Goal: Find specific page/section: Find specific page/section

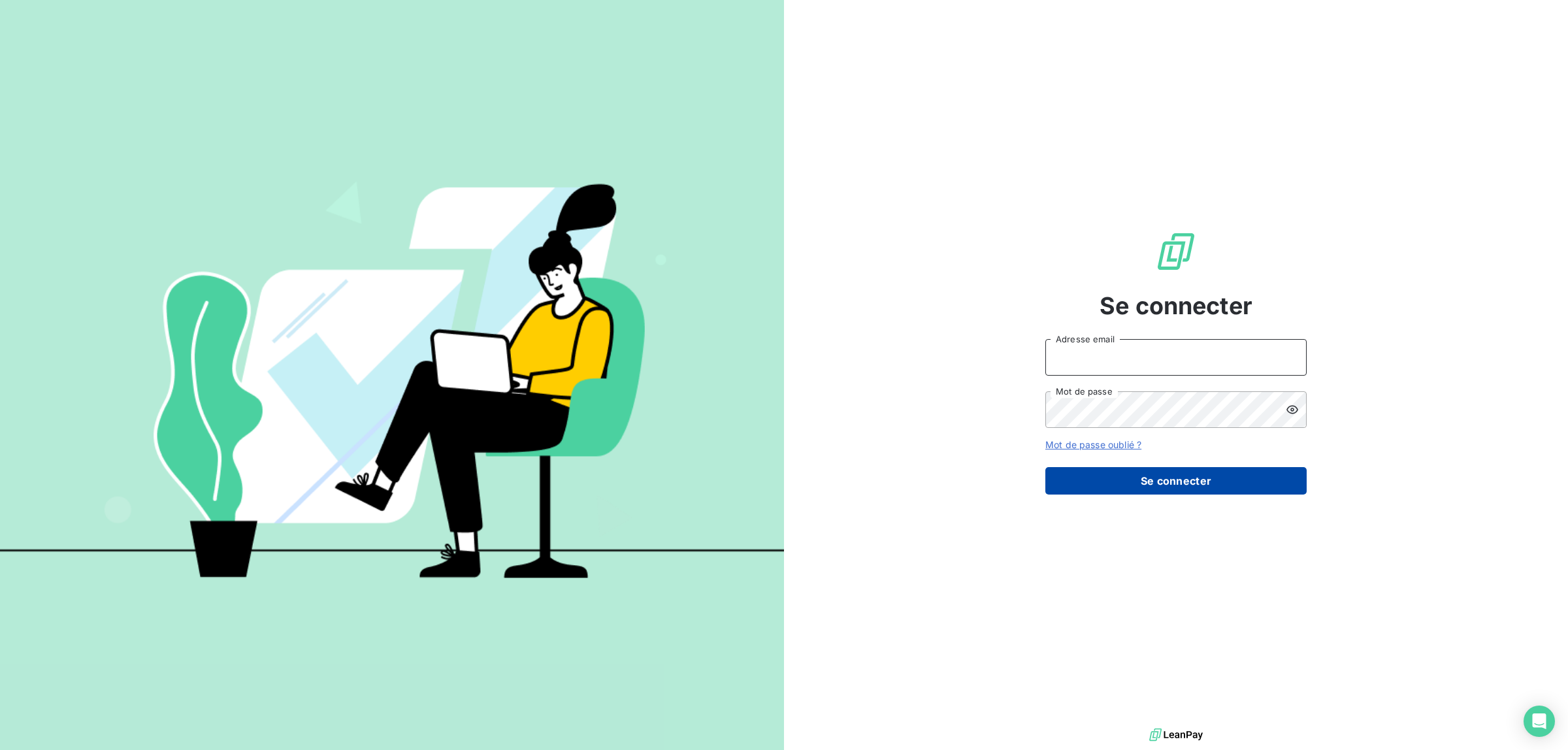
type input "[EMAIL_ADDRESS][DOMAIN_NAME]"
click at [1170, 477] on button "Se connecter" at bounding box center [1175, 480] width 261 height 28
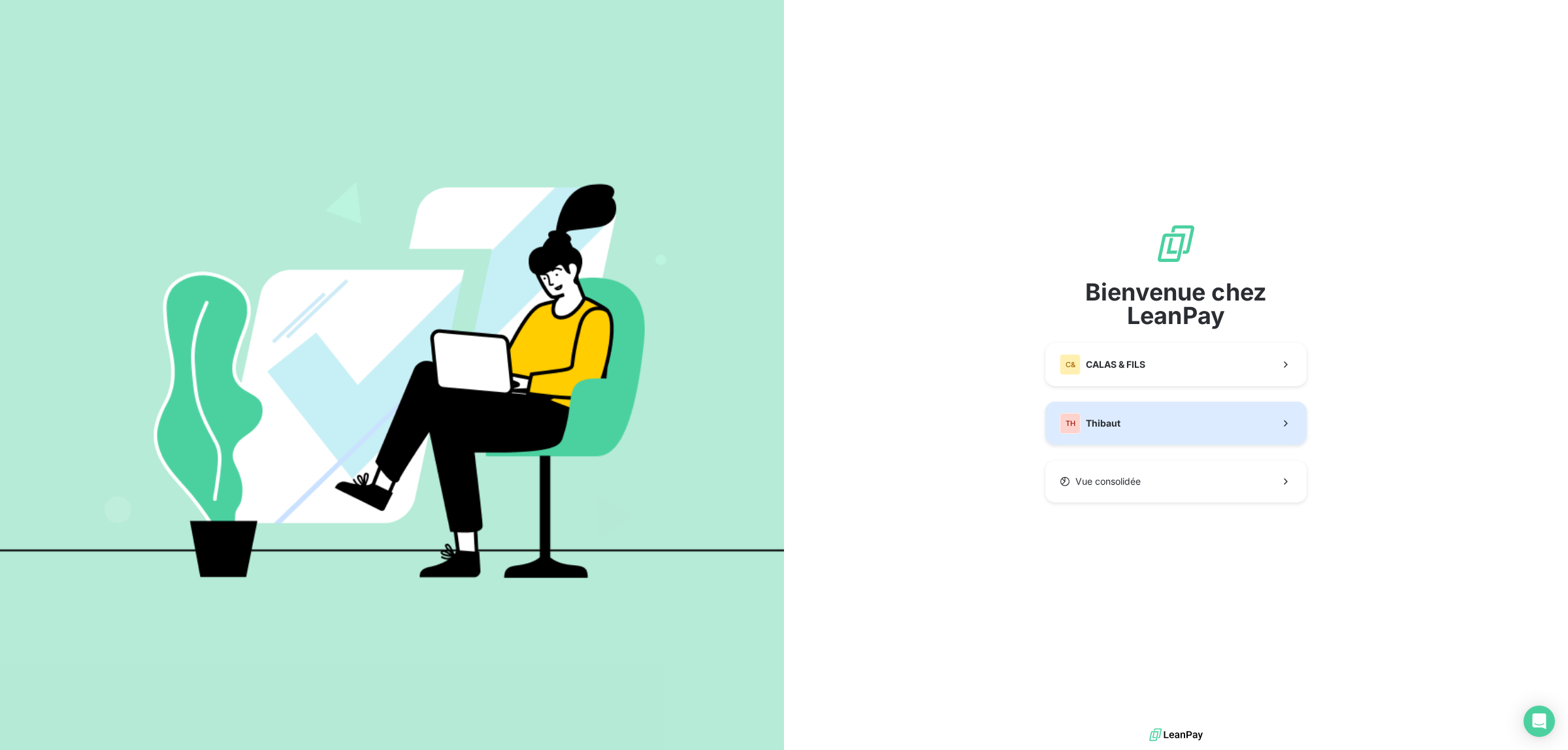
click at [1149, 422] on button "TH Thibaut" at bounding box center [1175, 423] width 261 height 43
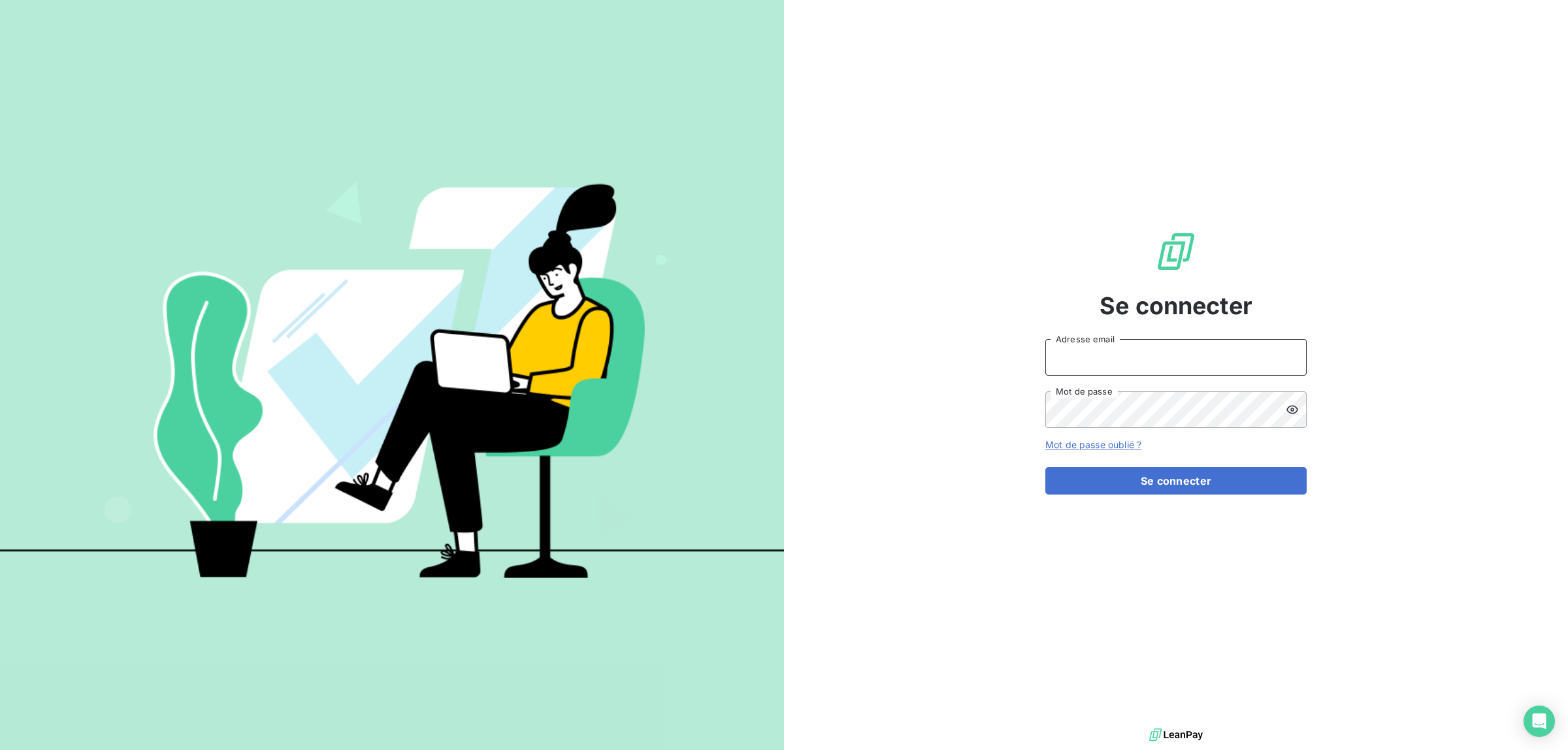
type input "[EMAIL_ADDRESS][DOMAIN_NAME]"
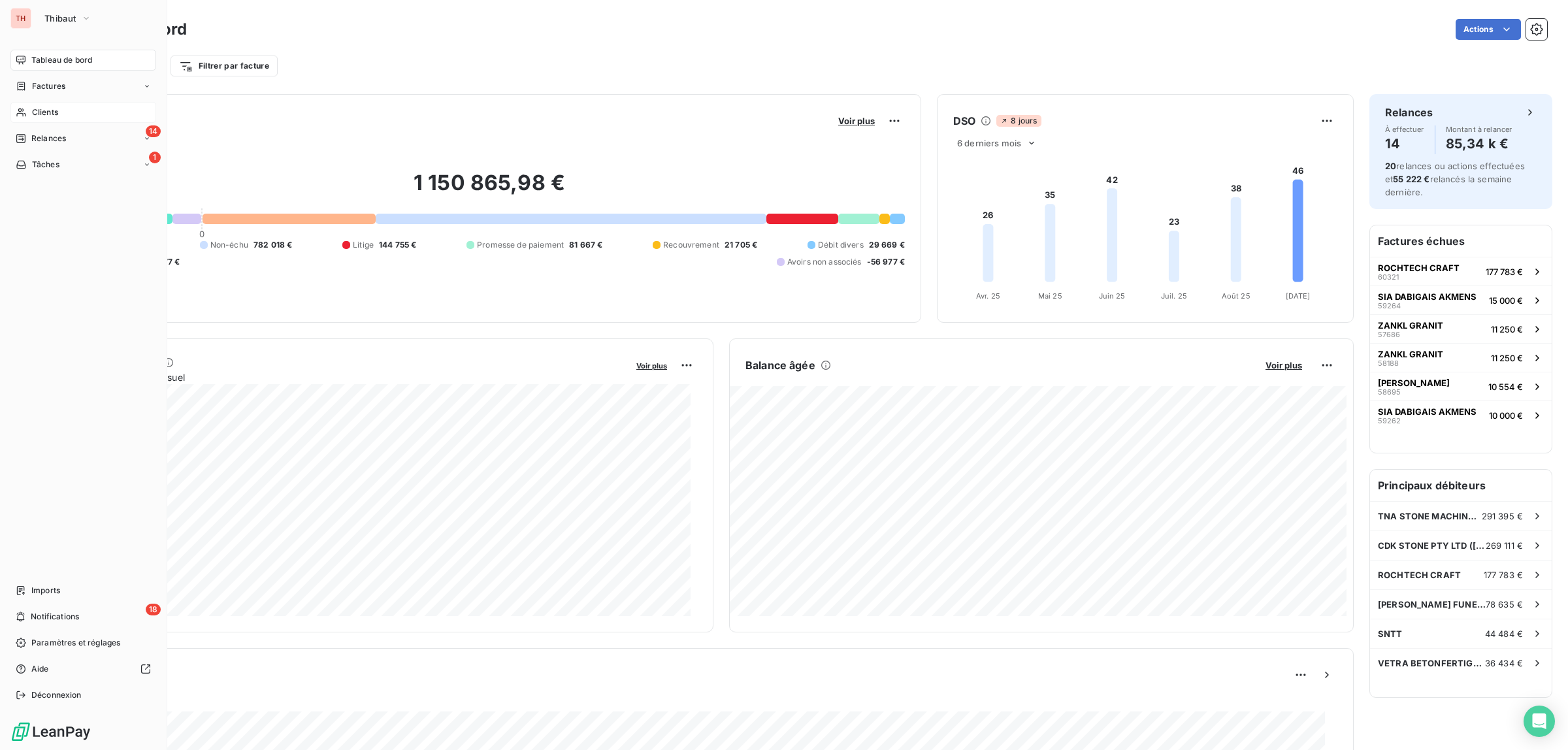
click at [45, 108] on span "Clients" at bounding box center [45, 112] width 26 height 12
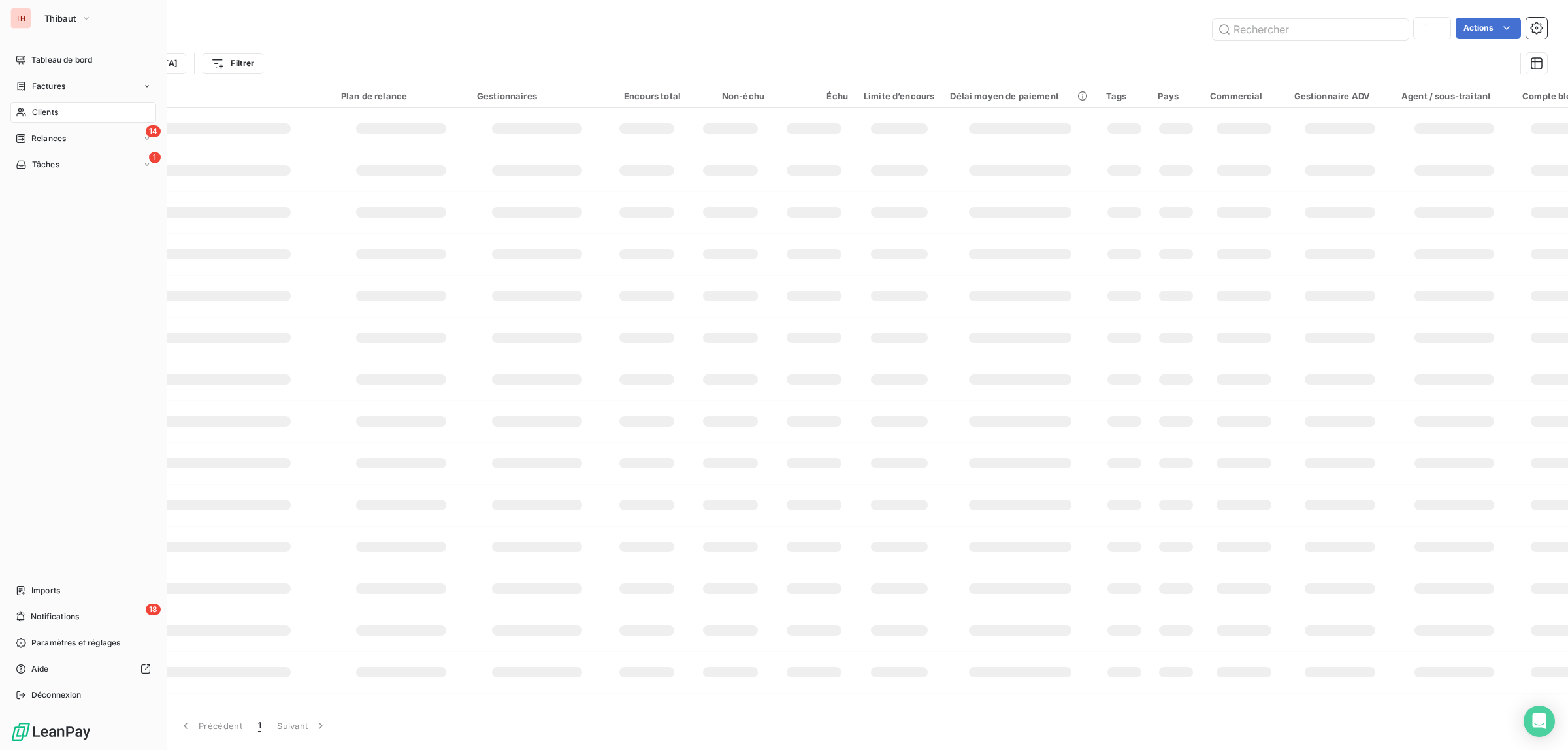
type input "bez"
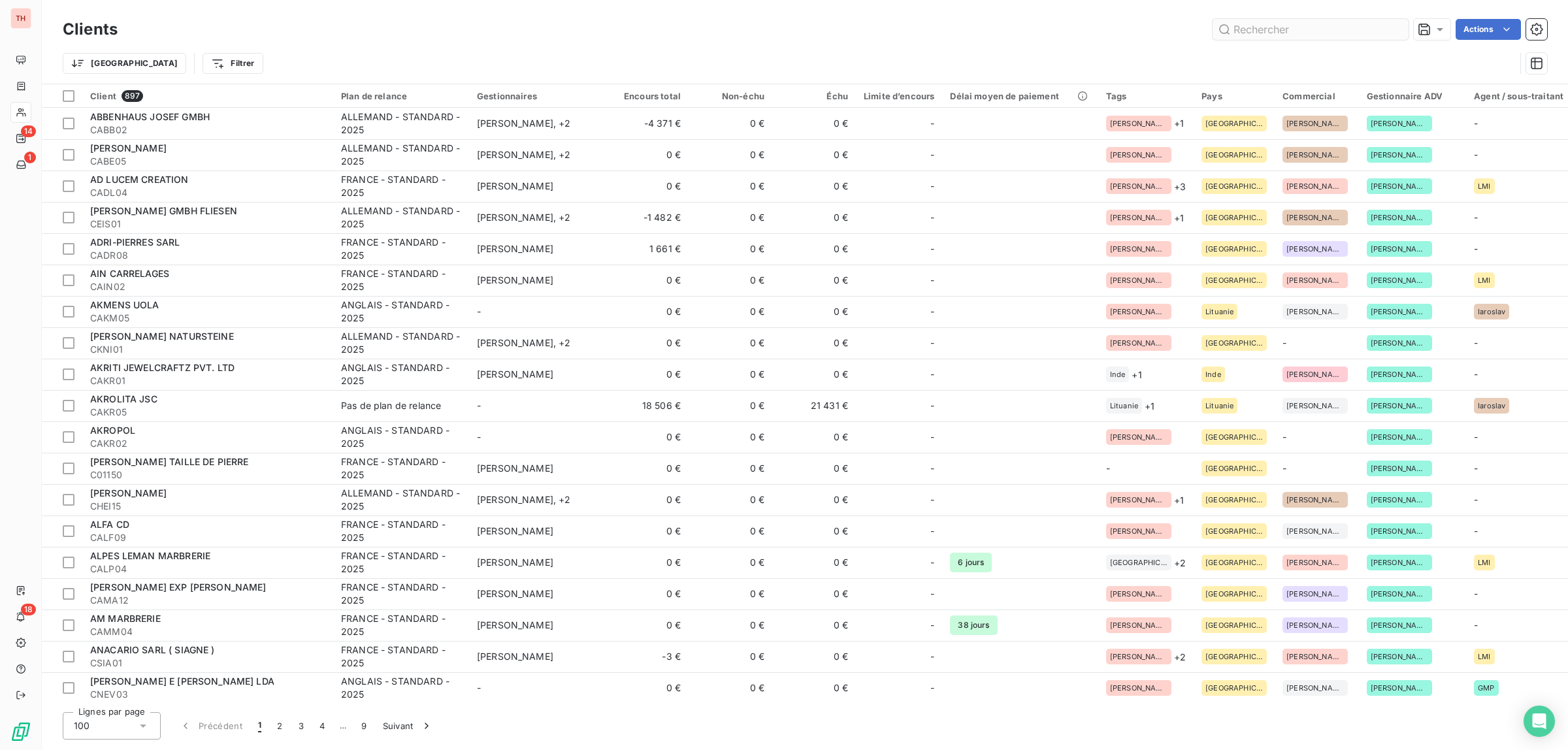
click at [1256, 28] on input "text" at bounding box center [1310, 29] width 196 height 21
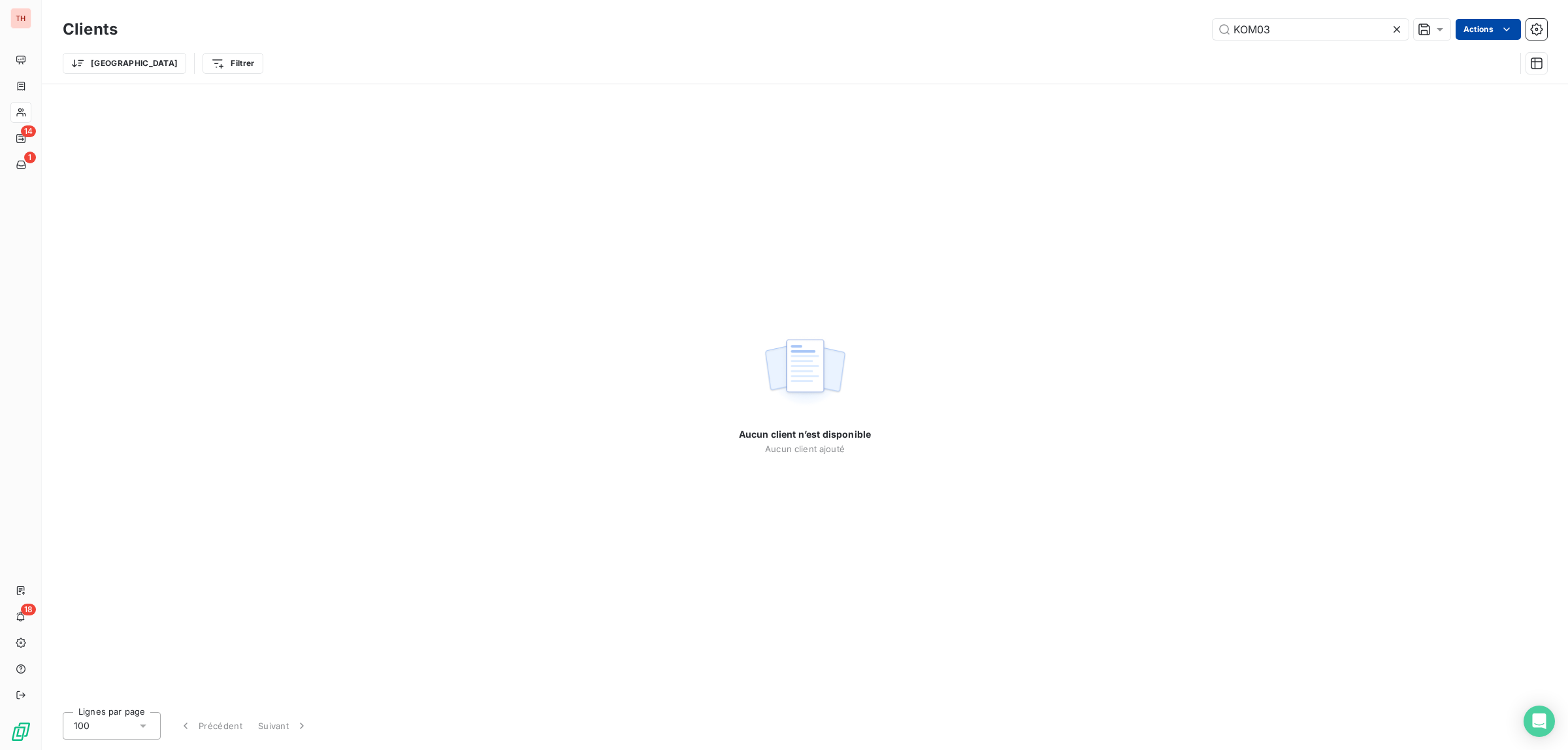
click at [1493, 25] on html "TH 14 1 18 Clients KOM03 Actions Trier Filtrer Aucun client n’est disponible Au…" at bounding box center [784, 375] width 1568 height 750
click at [1321, 30] on html "TH 14 1 18 Clients KOM03 Actions Propriétés Clients Voir le tableau de bord (0 …" at bounding box center [784, 375] width 1568 height 750
drag, startPoint x: 1302, startPoint y: 25, endPoint x: 1282, endPoint y: 33, distance: 21.5
click at [1301, 26] on input "KOM03" at bounding box center [1310, 29] width 196 height 21
type input "KOM0"
